Goal: Task Accomplishment & Management: Manage account settings

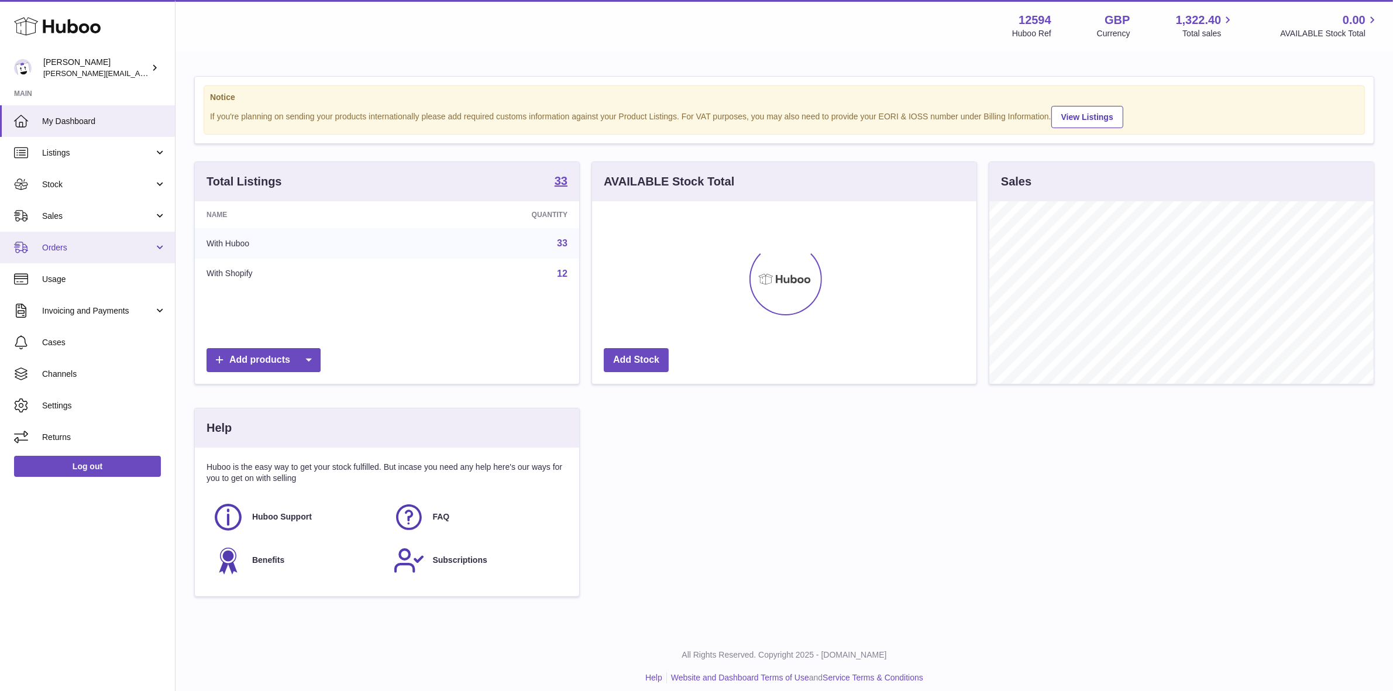
scroll to position [182, 384]
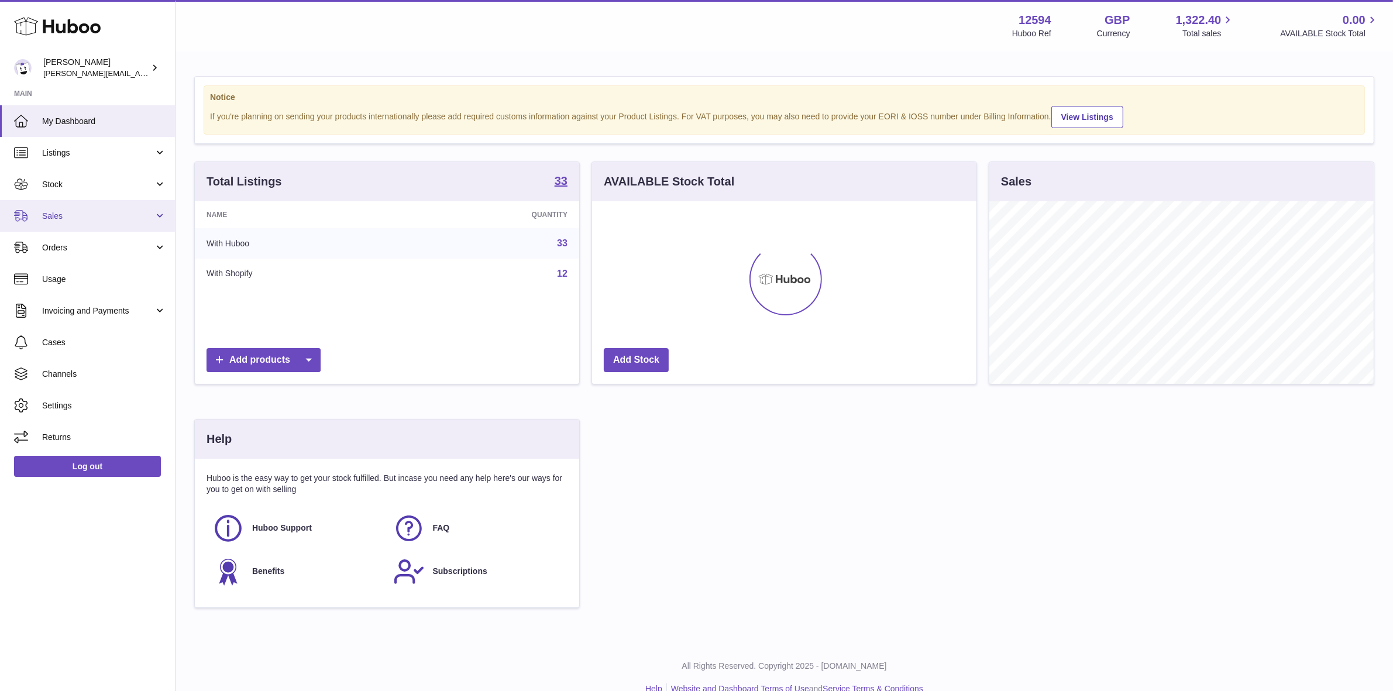
click at [69, 219] on span "Sales" at bounding box center [98, 216] width 112 height 11
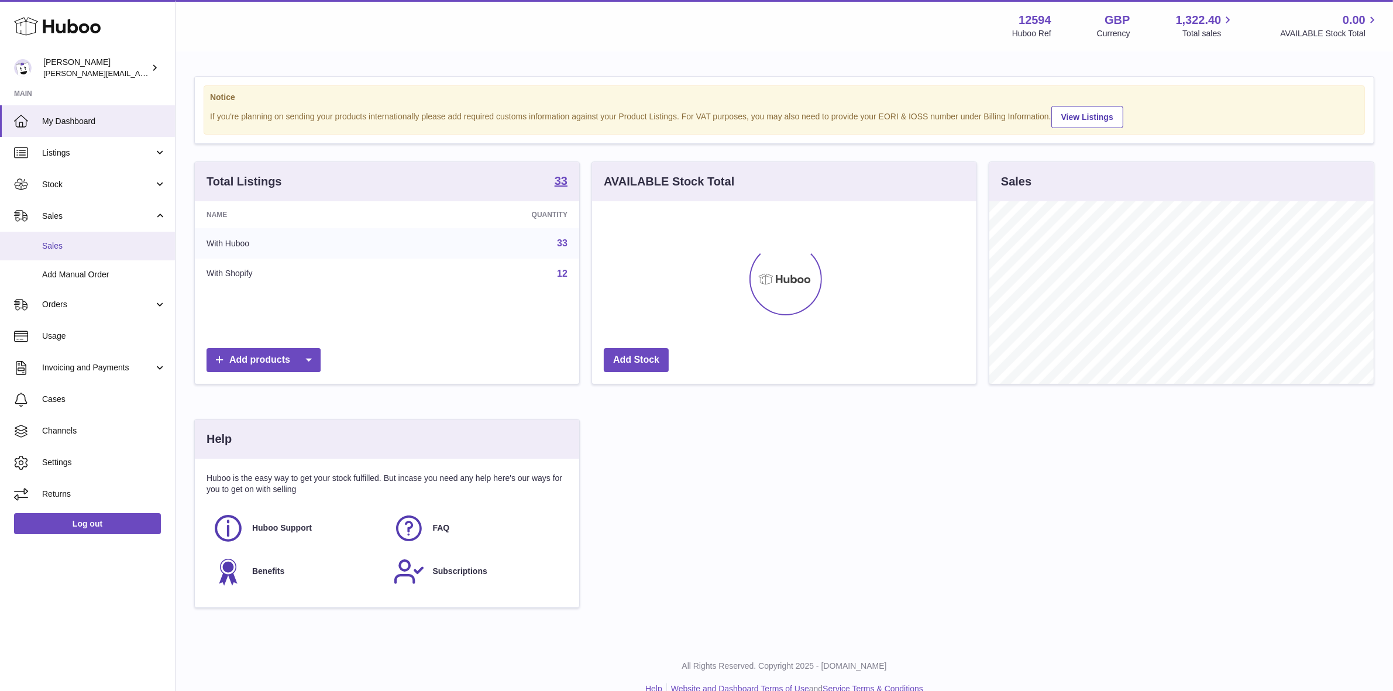
click at [51, 243] on span "Sales" at bounding box center [104, 245] width 124 height 11
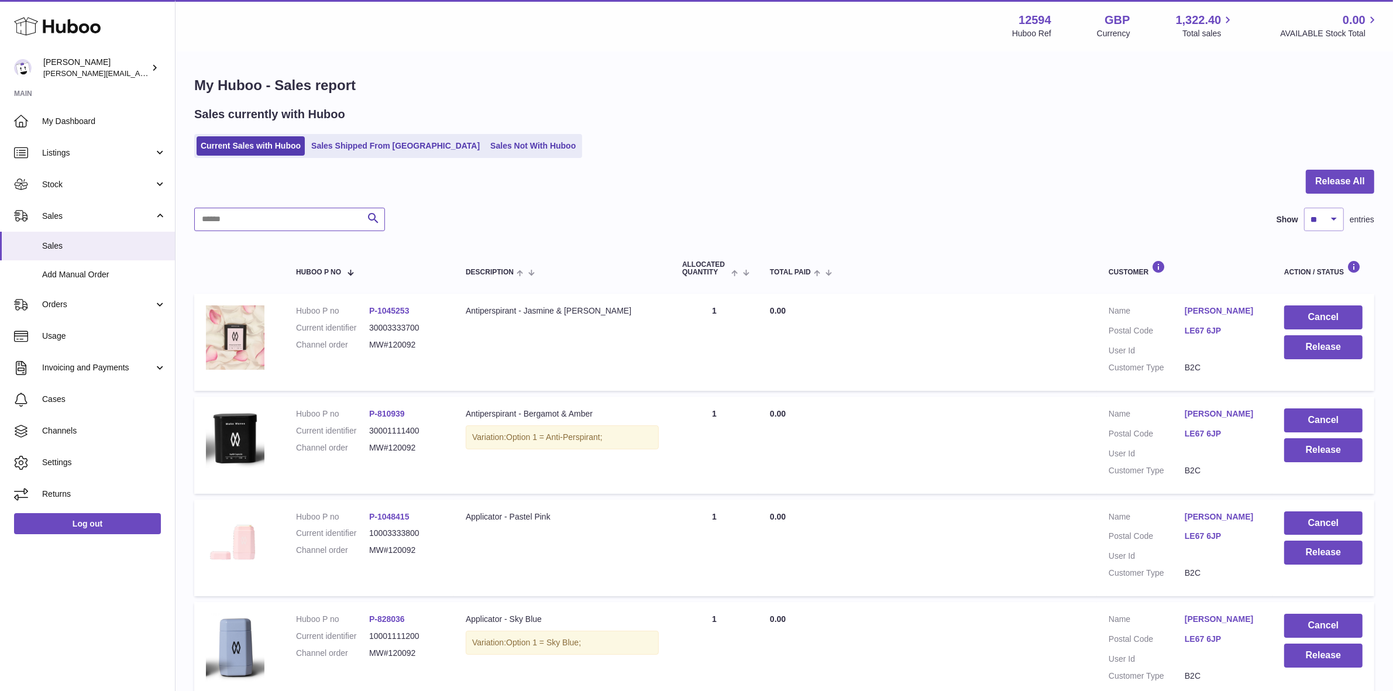
click at [317, 219] on input "text" at bounding box center [289, 219] width 191 height 23
paste input "*********"
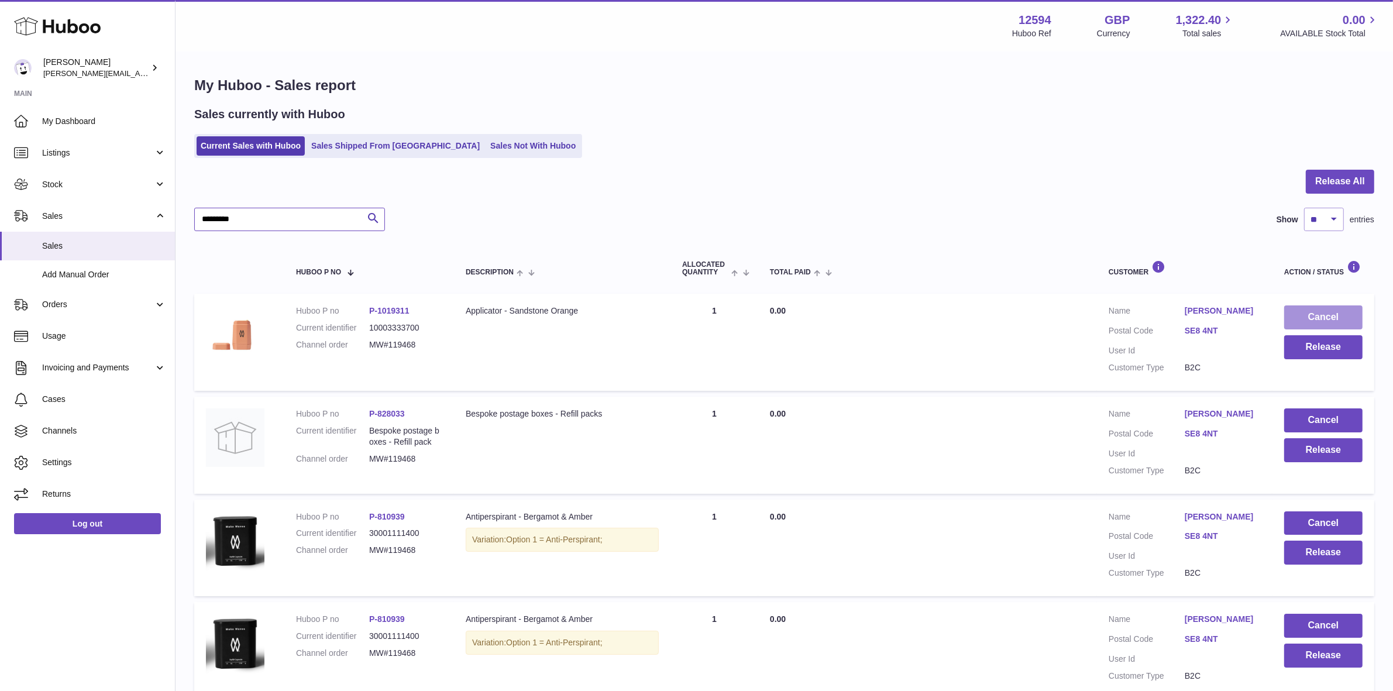
type input "*********"
click at [1306, 320] on button "Cancel" at bounding box center [1323, 317] width 78 height 24
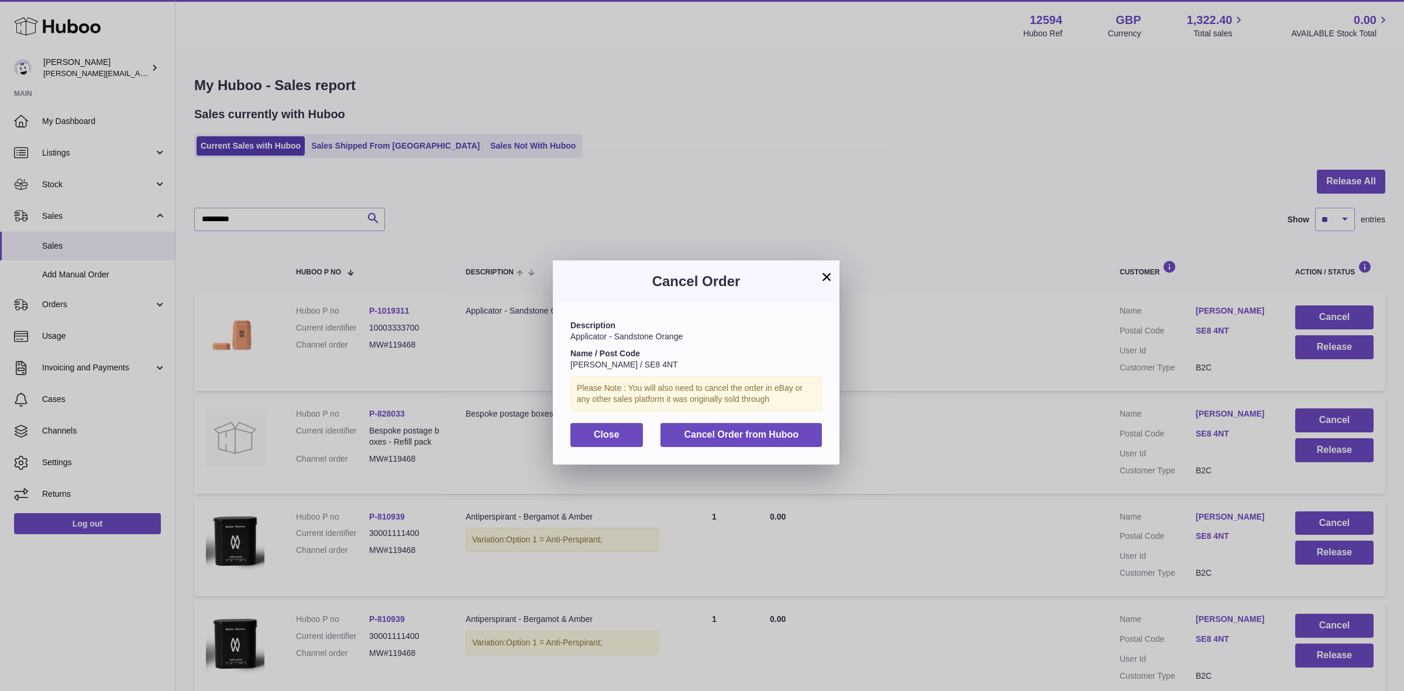
click at [742, 448] on div "Description Applicator - Sandstone Orange Name / Post Code Jellie Jellie / SE8 …" at bounding box center [696, 382] width 287 height 161
click at [751, 439] on span "Cancel Order from Huboo" at bounding box center [741, 434] width 115 height 10
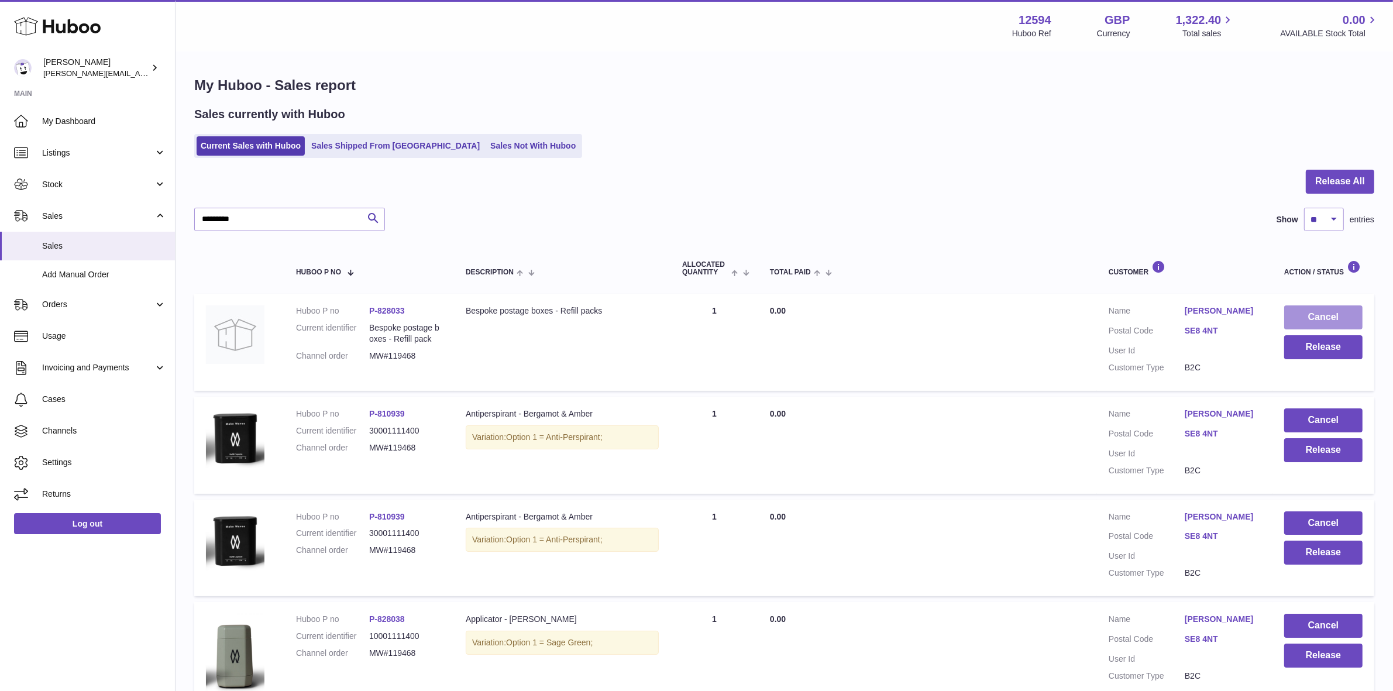
click at [1328, 311] on button "Cancel" at bounding box center [1323, 317] width 78 height 24
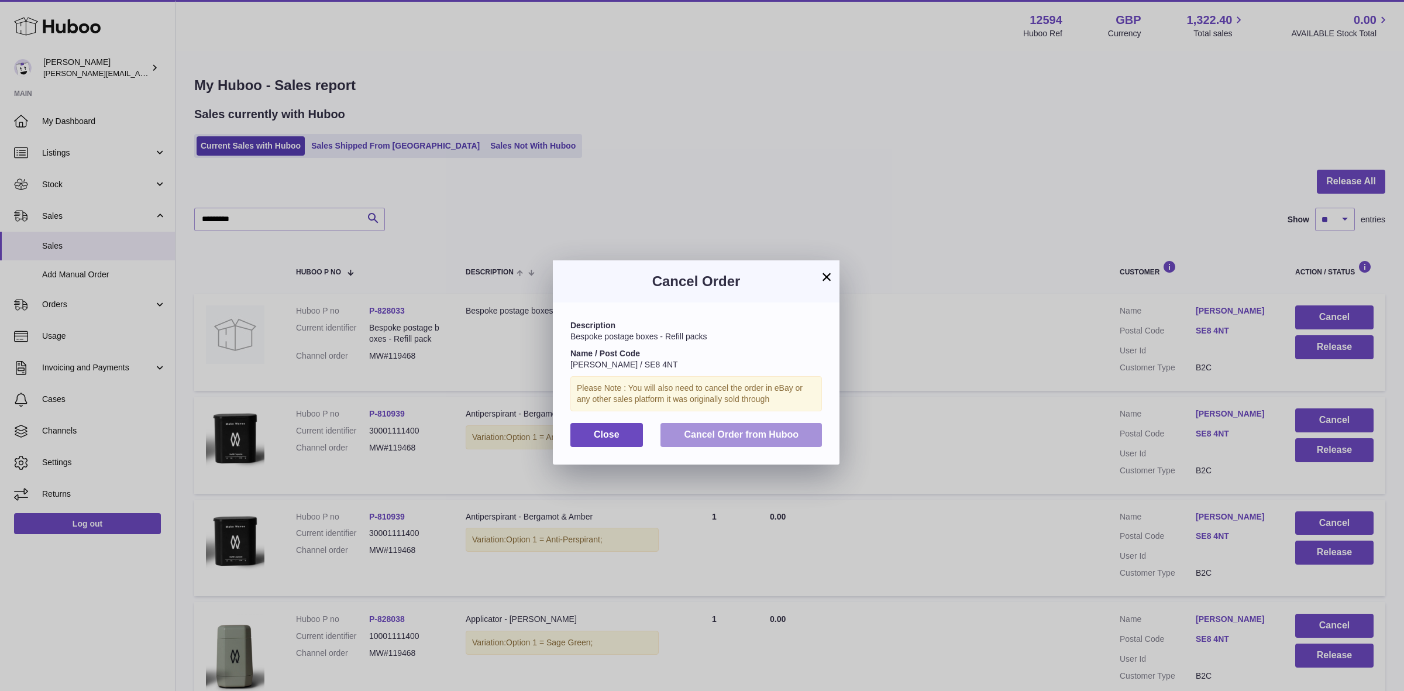
click at [768, 439] on span "Cancel Order from Huboo" at bounding box center [741, 434] width 115 height 10
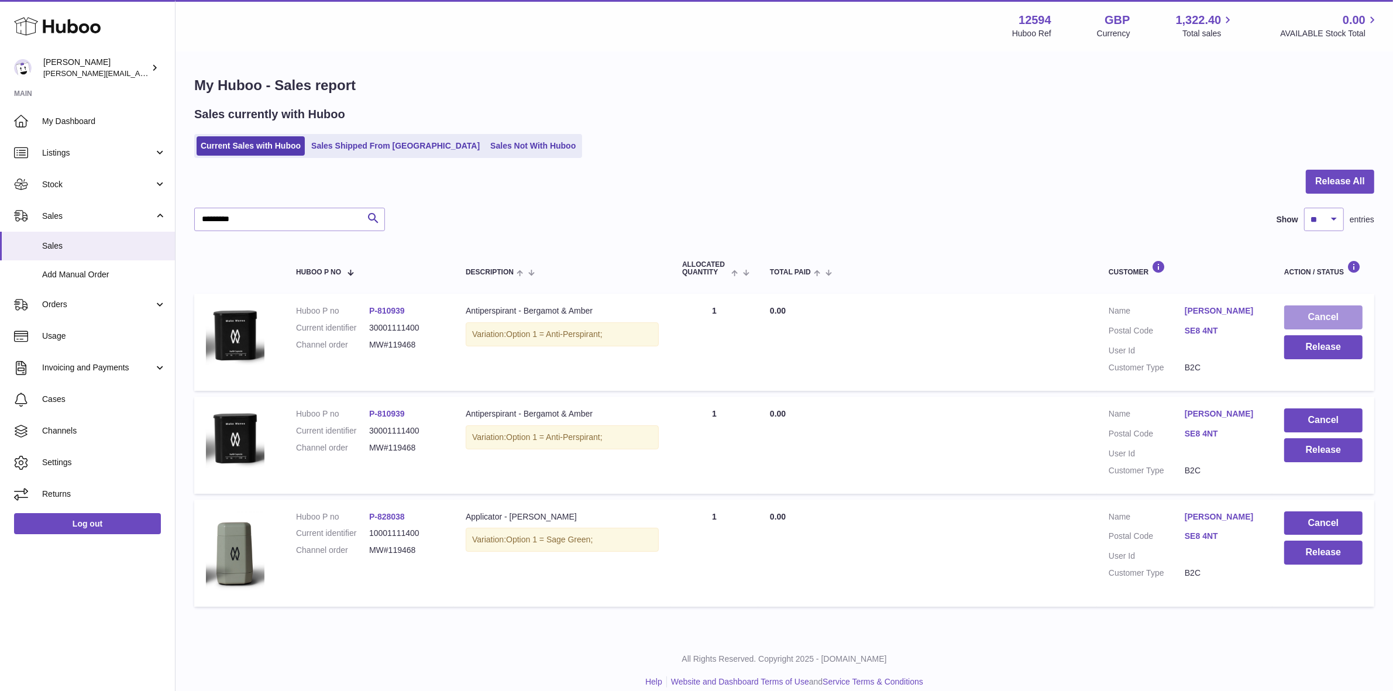
click at [1314, 318] on button "Cancel" at bounding box center [1323, 317] width 78 height 24
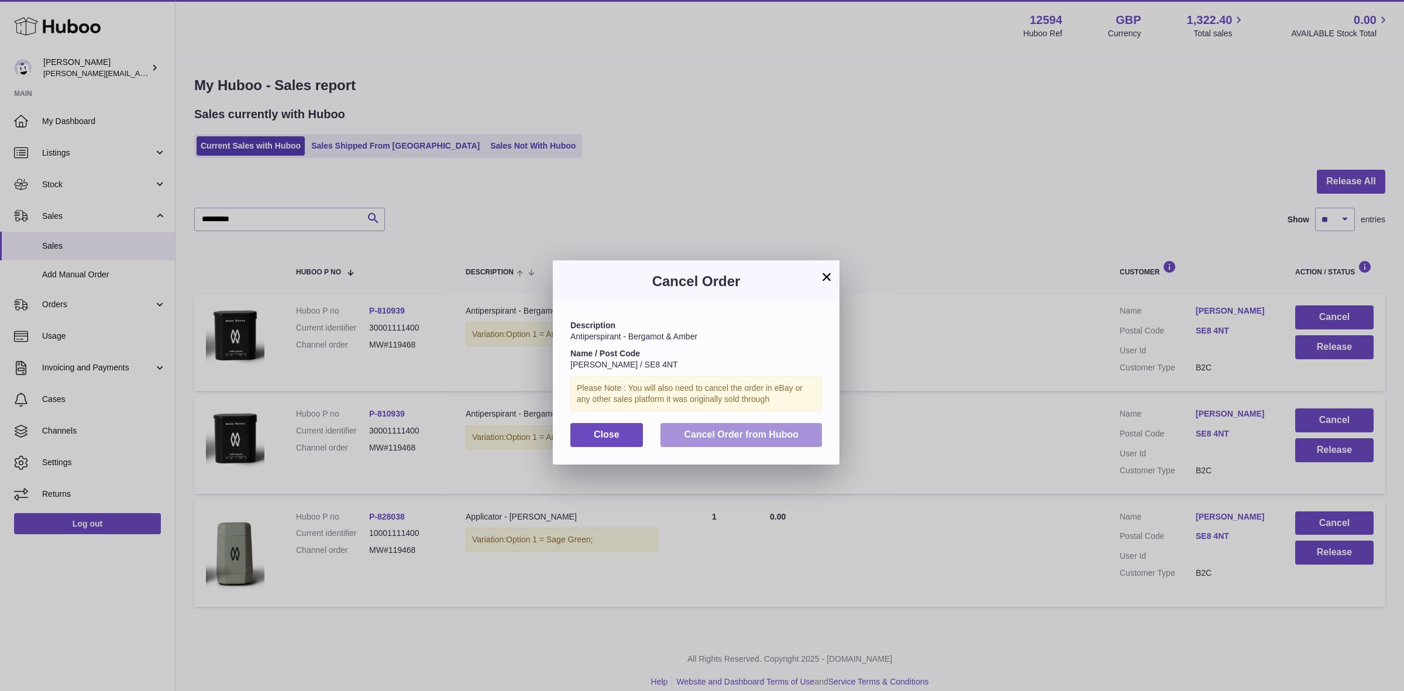
click at [733, 438] on span "Cancel Order from Huboo" at bounding box center [741, 434] width 115 height 10
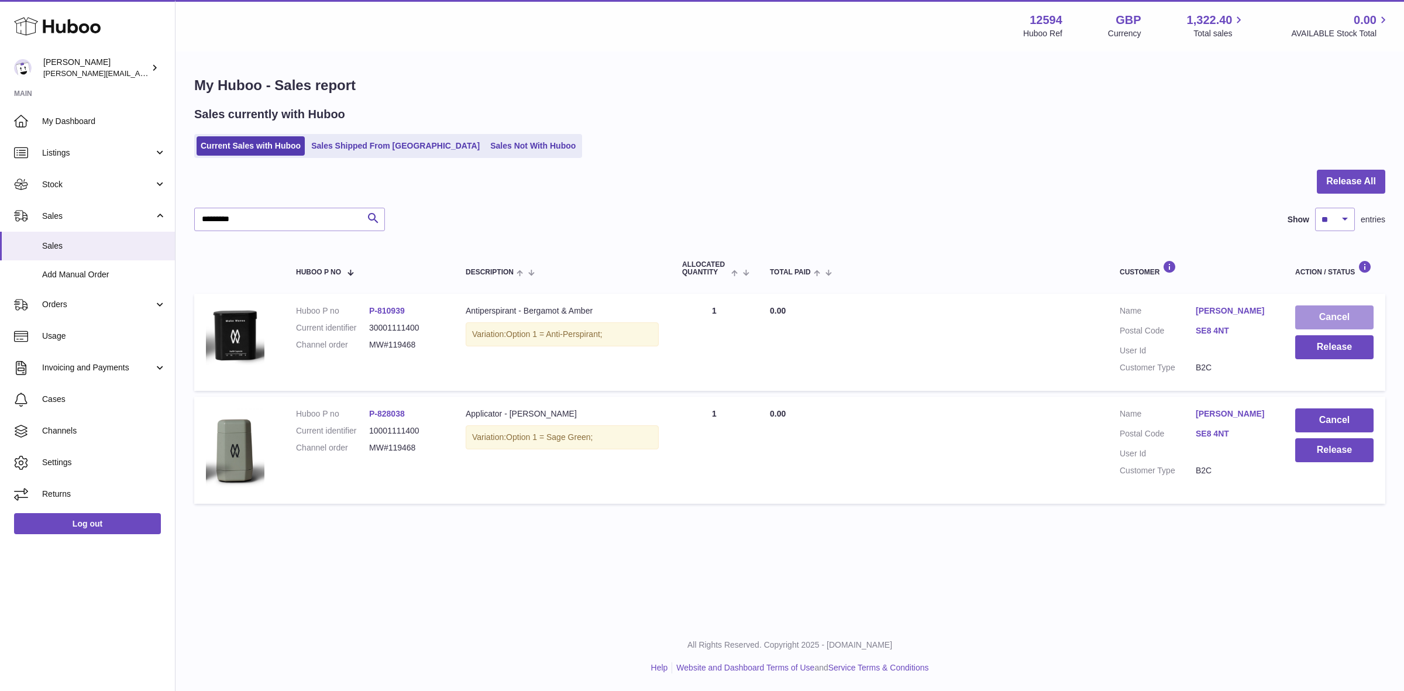
click at [1329, 320] on button "Cancel" at bounding box center [1334, 317] width 78 height 24
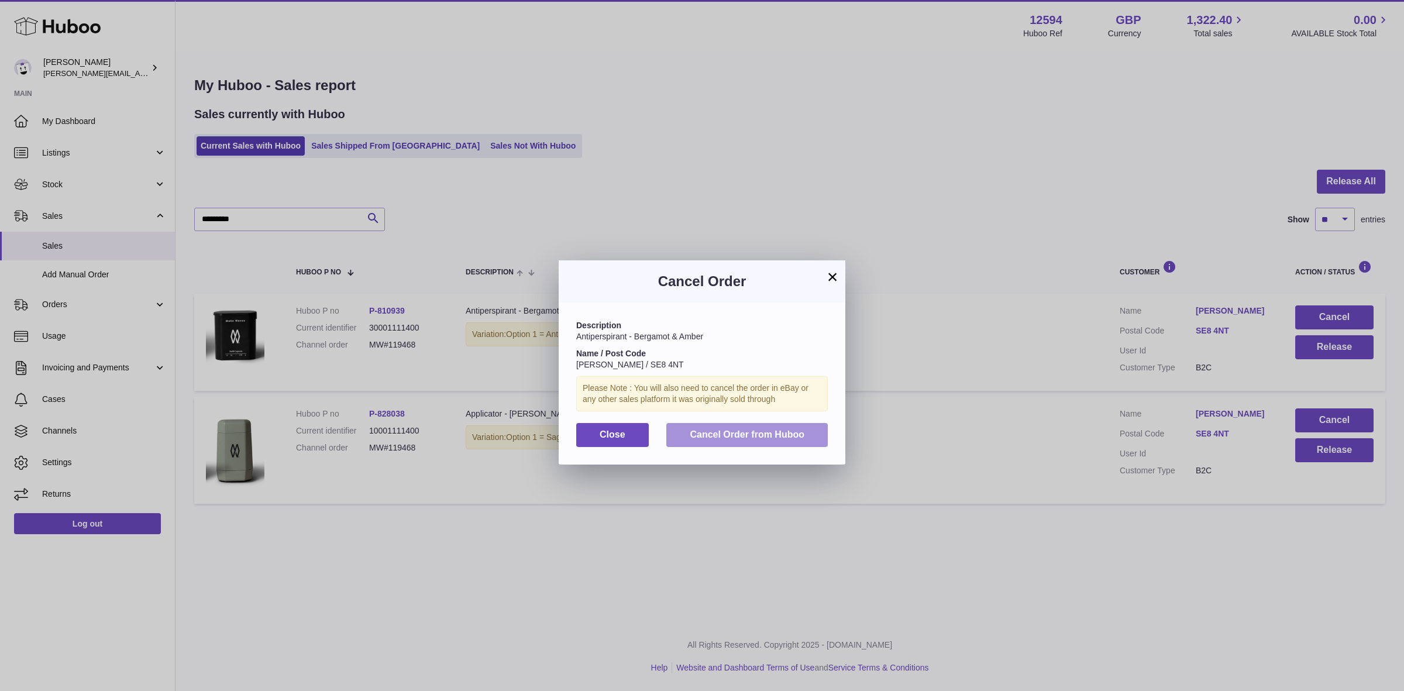
click at [746, 432] on span "Cancel Order from Huboo" at bounding box center [747, 434] width 115 height 10
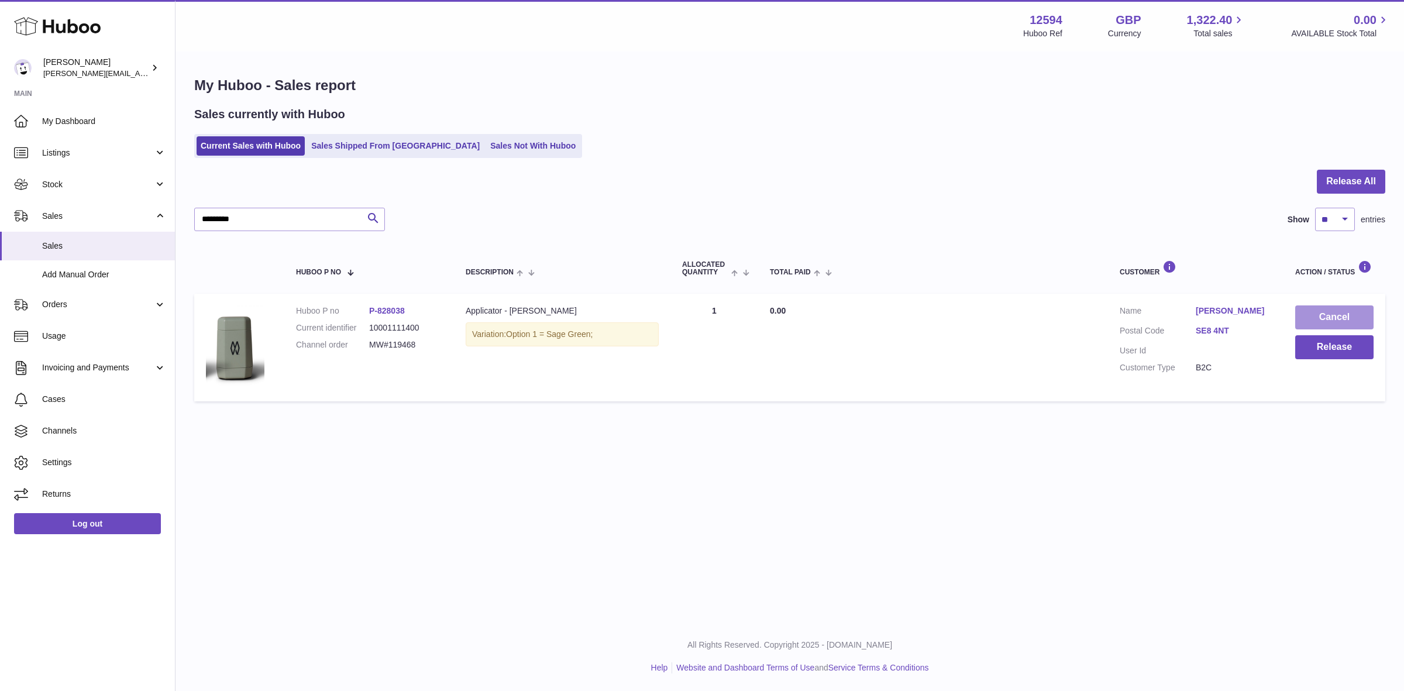
click at [1333, 323] on button "Cancel" at bounding box center [1334, 317] width 78 height 24
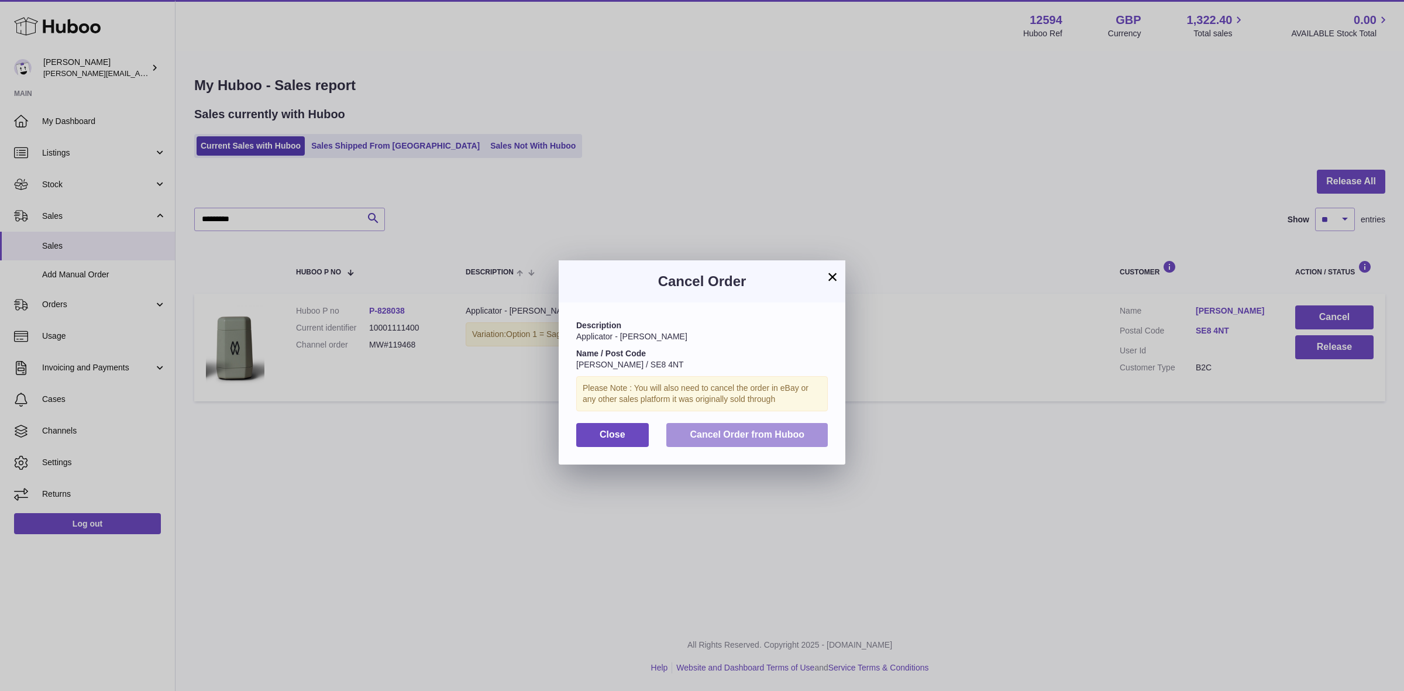
click at [758, 439] on span "Cancel Order from Huboo" at bounding box center [747, 434] width 115 height 10
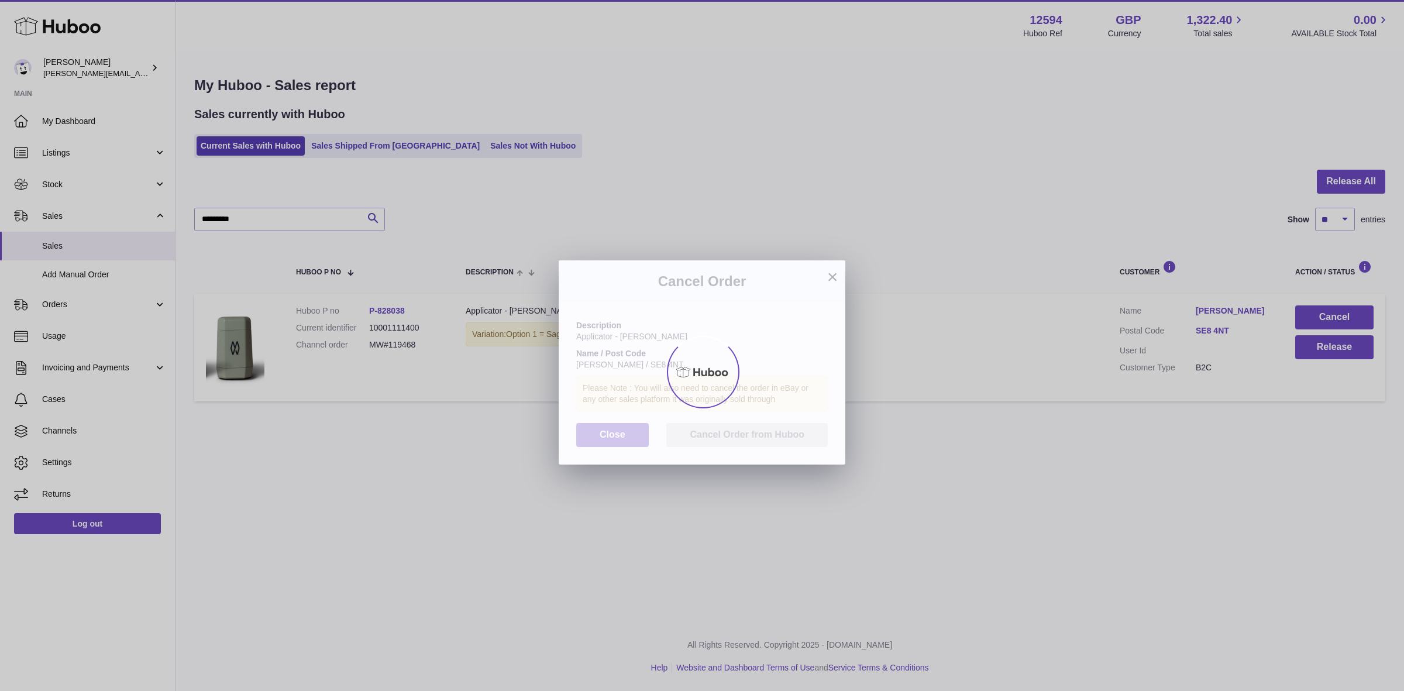
click at [463, 152] on div at bounding box center [702, 372] width 1404 height 638
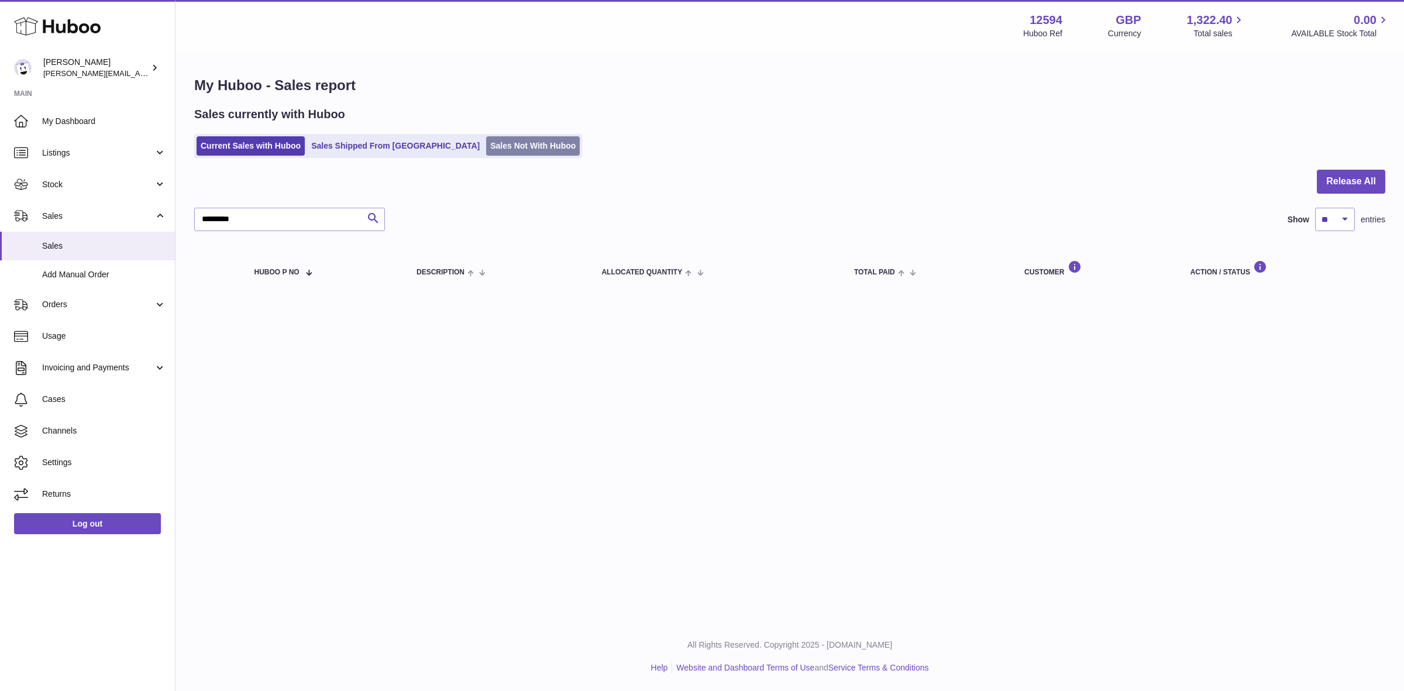
click at [486, 153] on link "Sales Not With Huboo" at bounding box center [533, 145] width 94 height 19
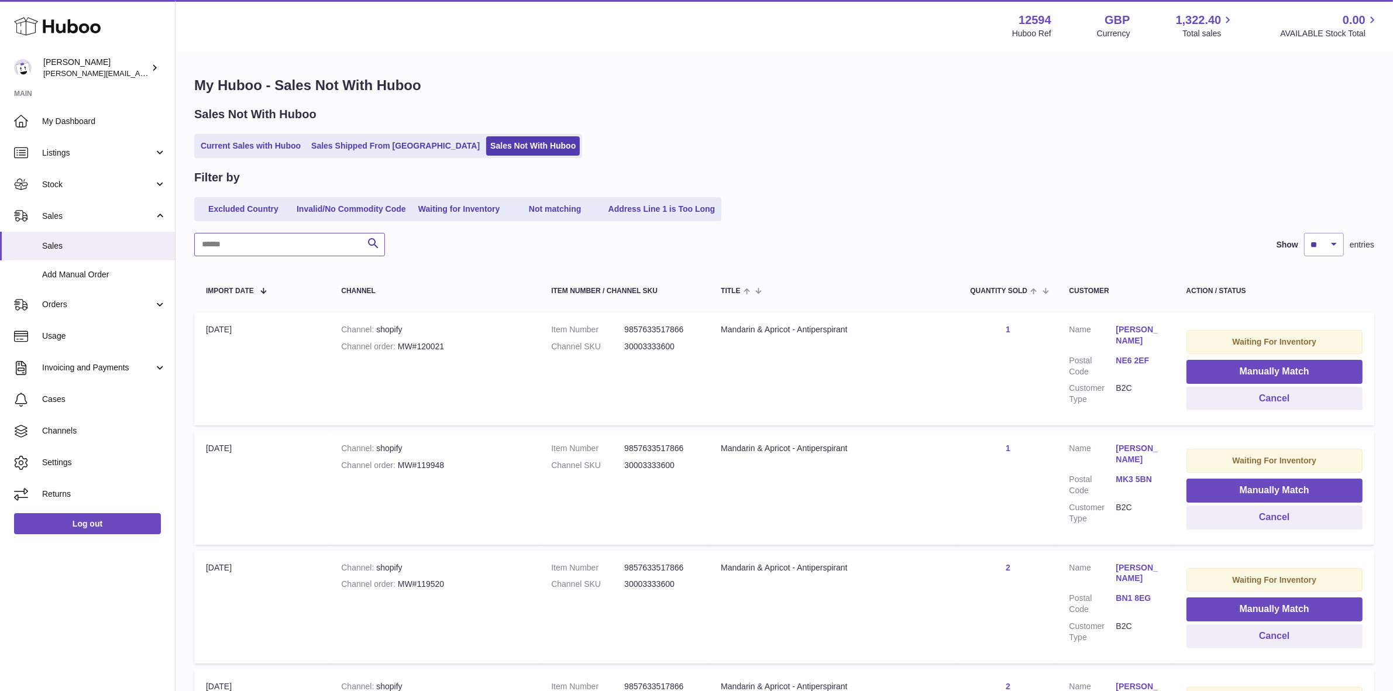
click at [271, 246] on input "text" at bounding box center [289, 244] width 191 height 23
paste input "*********"
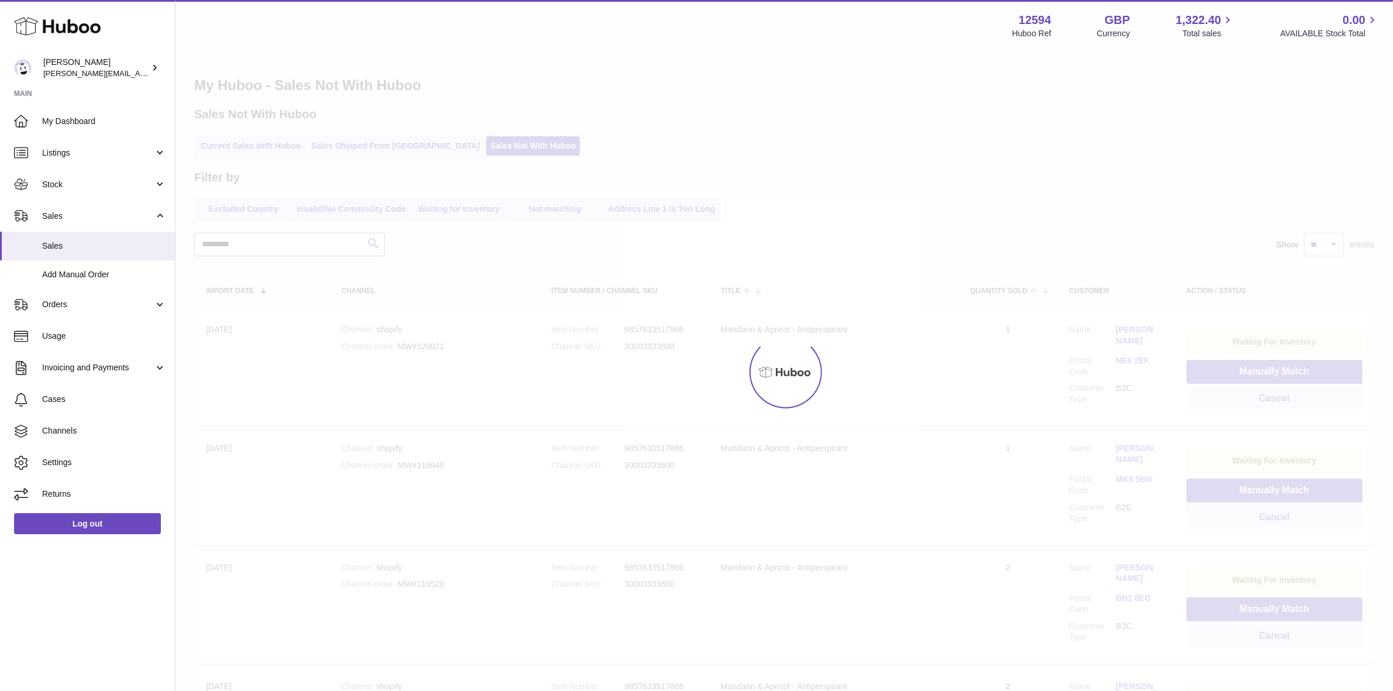
type input "*********"
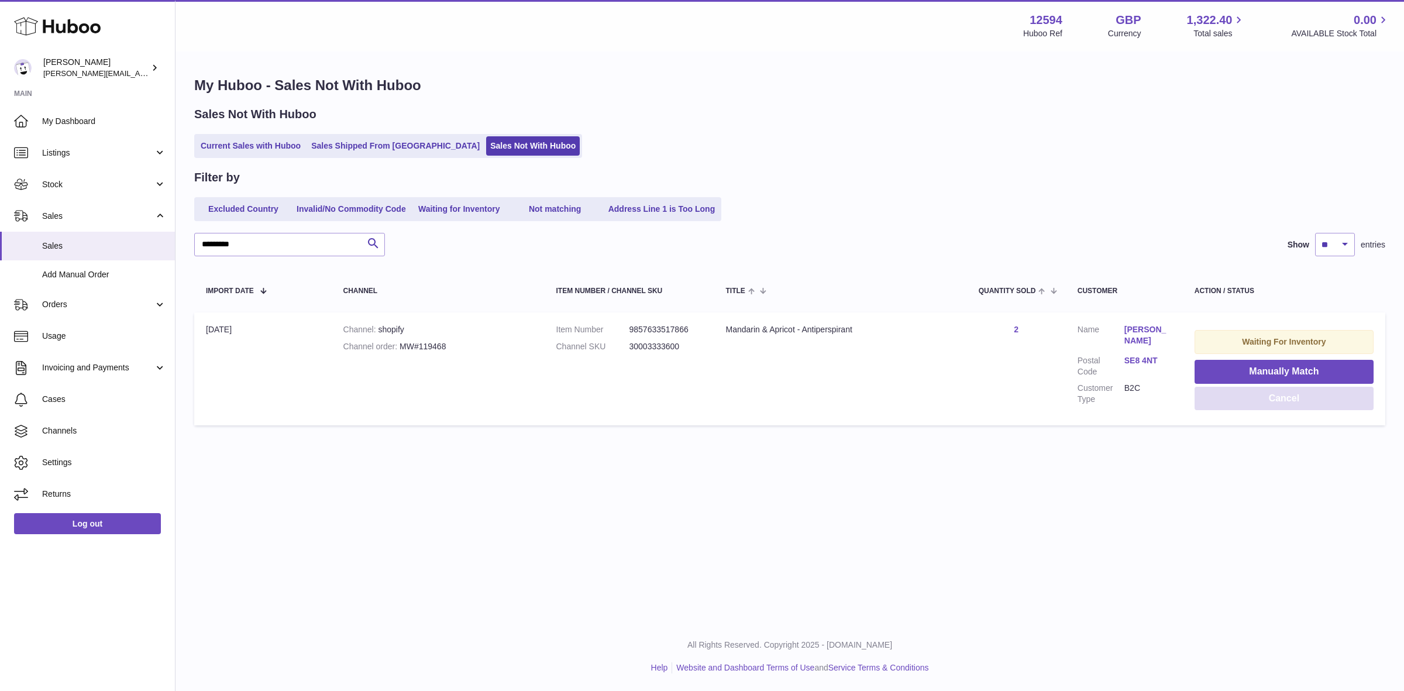
click at [1281, 398] on button "Cancel" at bounding box center [1284, 399] width 179 height 24
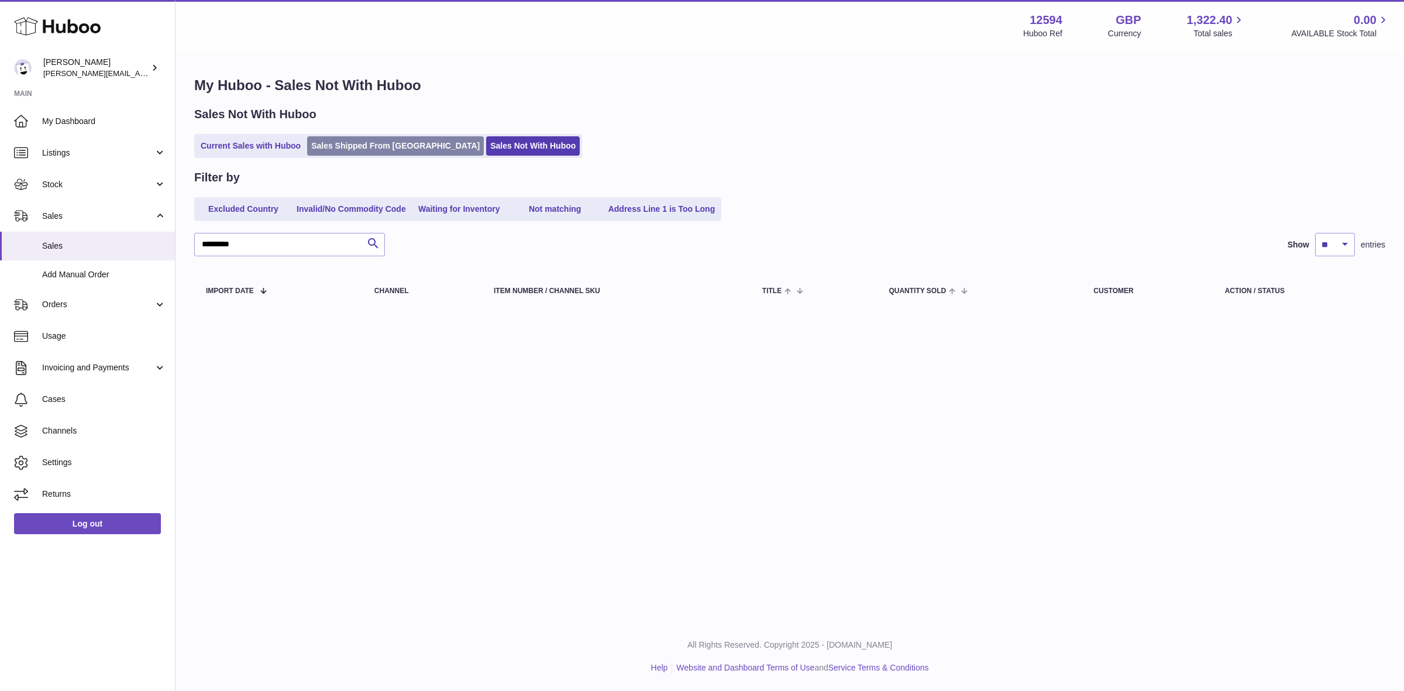
click at [382, 155] on link "Sales Shipped From [GEOGRAPHIC_DATA]" at bounding box center [395, 145] width 177 height 19
click at [287, 146] on link "Current Sales with Huboo" at bounding box center [251, 145] width 108 height 19
